Goal: Information Seeking & Learning: Find specific fact

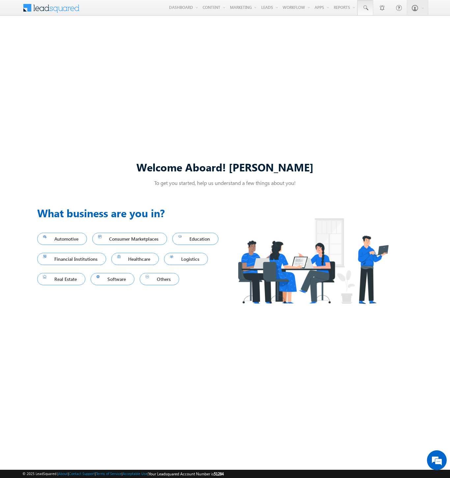
click at [365, 8] on span at bounding box center [365, 8] width 7 height 7
type input "8994382516"
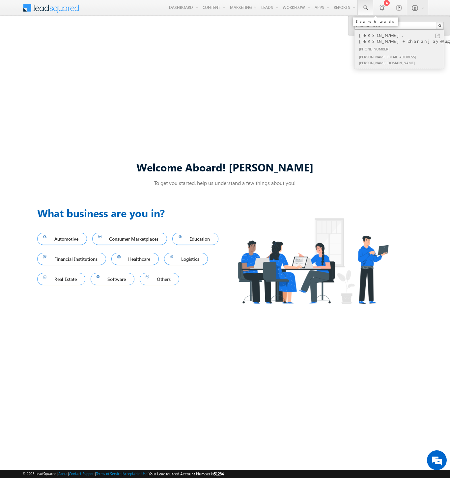
click at [402, 45] on div "[PHONE_NUMBER]" at bounding box center [402, 49] width 88 height 8
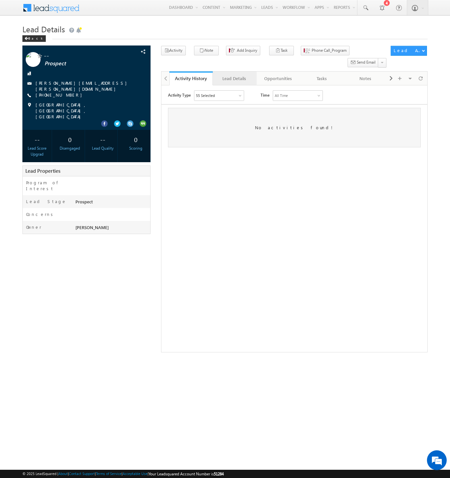
click at [234, 75] on div "Lead Details" at bounding box center [234, 79] width 32 height 8
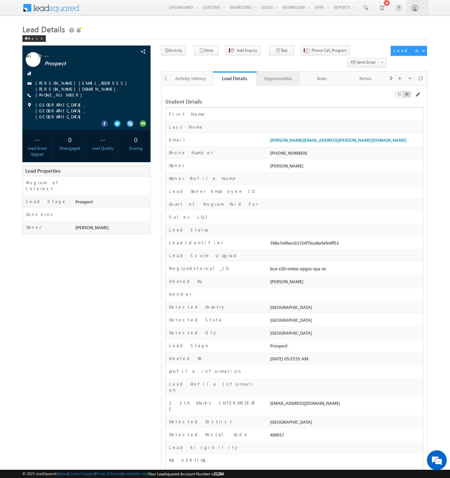
click at [278, 75] on div "Opportunities" at bounding box center [278, 79] width 32 height 8
